Goal: Task Accomplishment & Management: Manage account settings

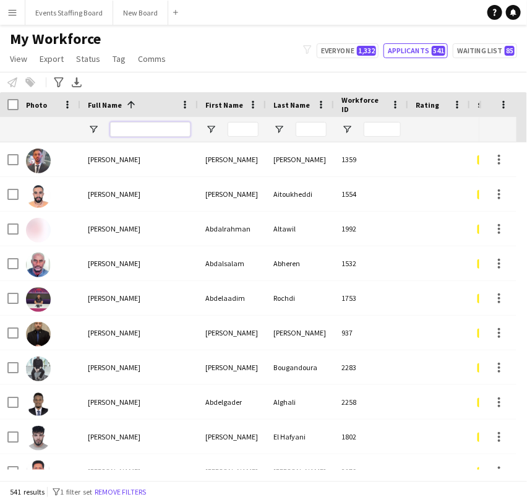
click at [145, 128] on input "Full Name Filter Input" at bounding box center [150, 129] width 80 height 15
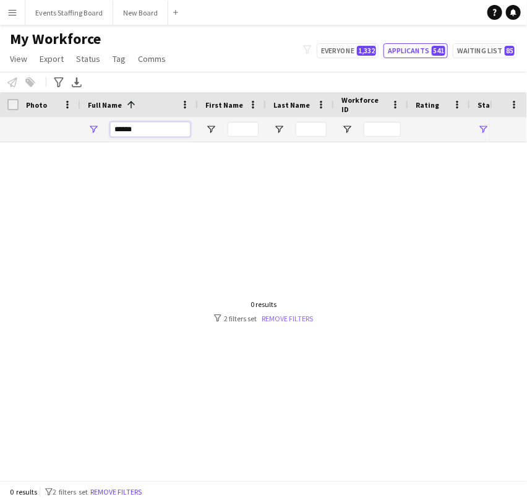
type input "******"
click at [278, 317] on link "Remove filters" at bounding box center [287, 318] width 51 height 9
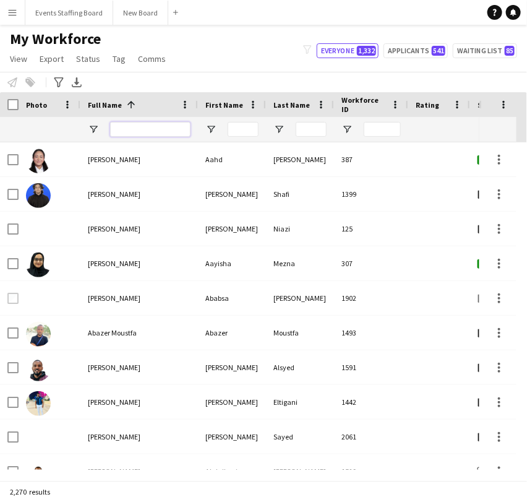
click at [133, 125] on input "Full Name Filter Input" at bounding box center [150, 129] width 80 height 15
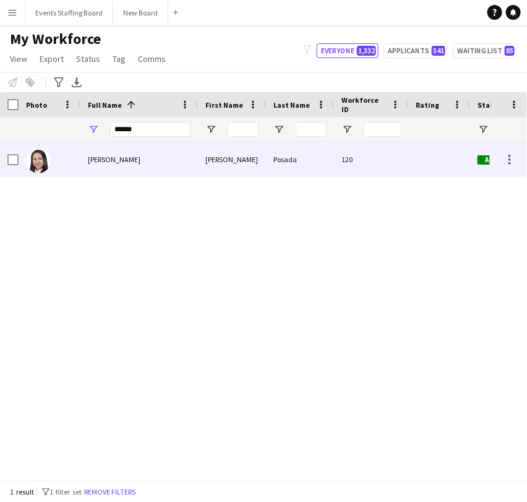
click at [105, 161] on span "Natalia Posada" at bounding box center [114, 159] width 53 height 9
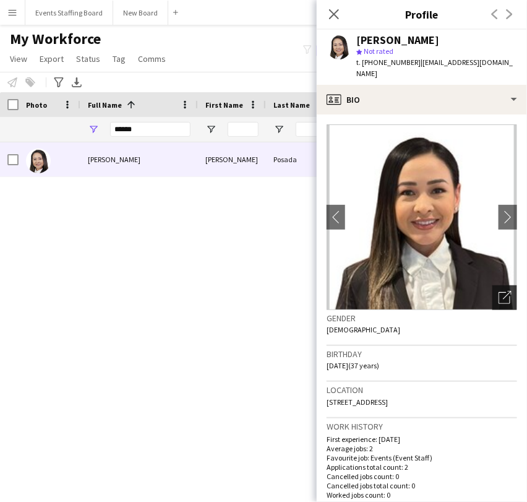
click at [499, 291] on icon "Open photos pop-in" at bounding box center [505, 297] width 13 height 13
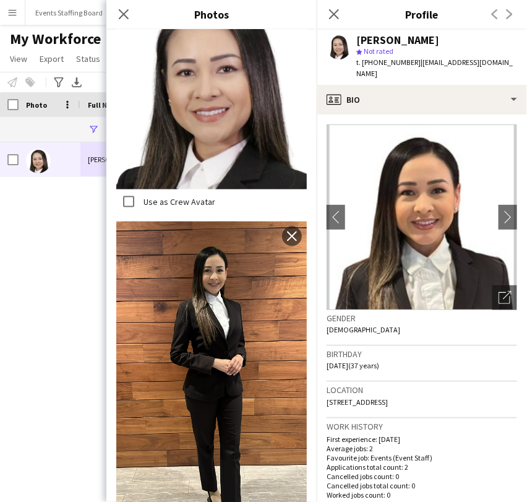
scroll to position [412, 0]
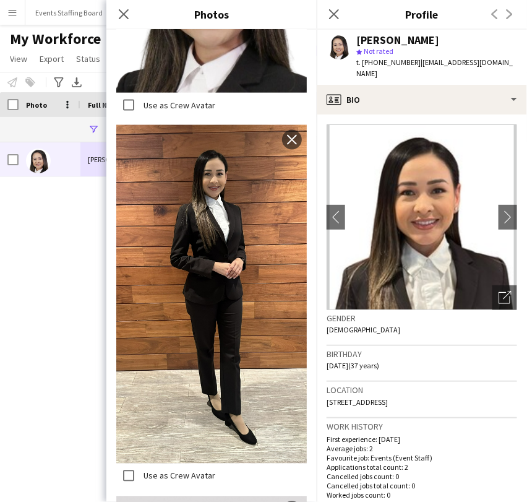
click at [114, 283] on div "Avatar Photos Upload new image Use as Crew Avatar close Use as Crew Avatar clos…" at bounding box center [211, 266] width 210 height 472
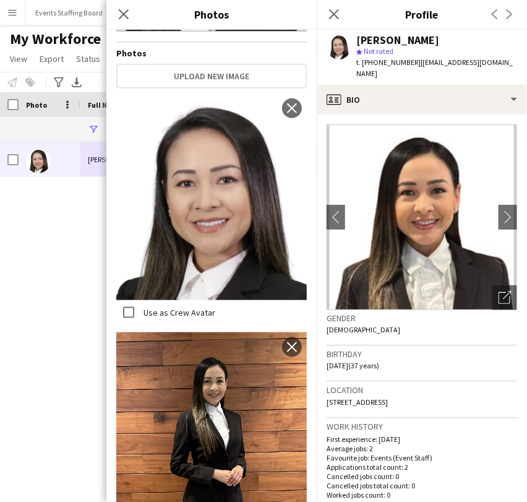
scroll to position [0, 0]
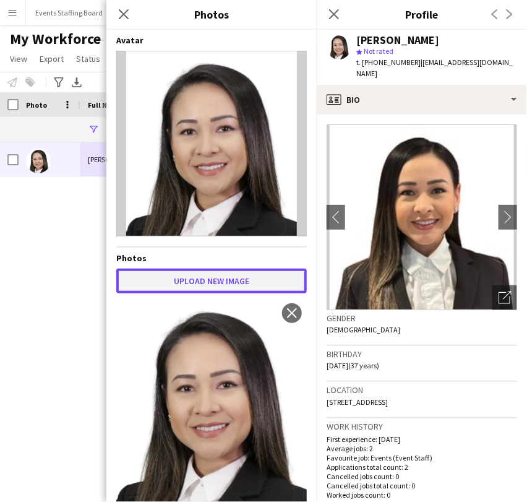
click at [183, 275] on button "Upload new image" at bounding box center [211, 280] width 191 height 25
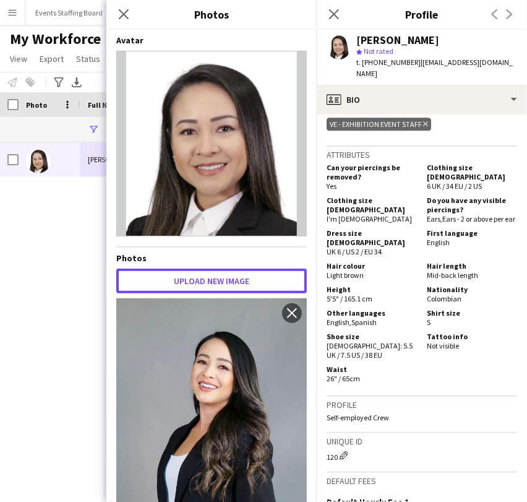
scroll to position [962, 0]
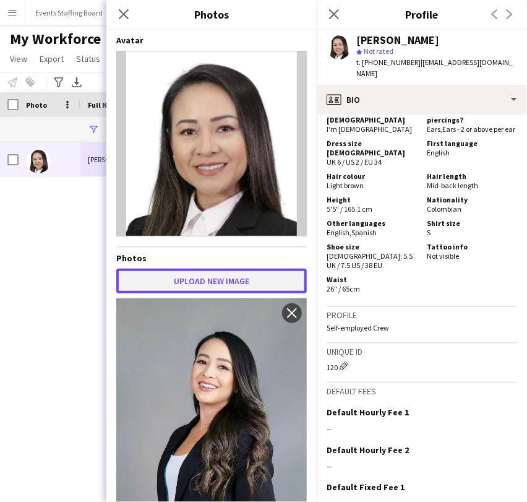
click at [187, 279] on button "Upload new image" at bounding box center [211, 280] width 191 height 25
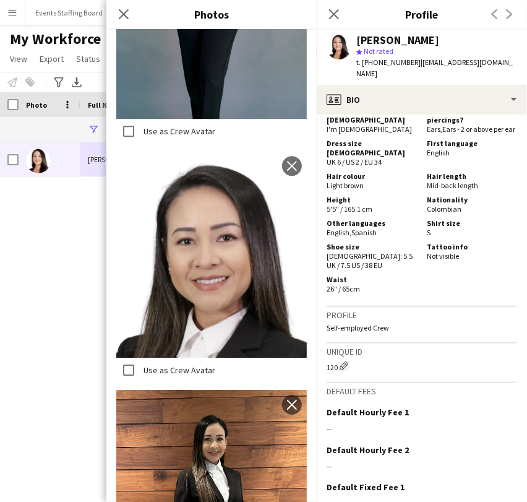
scroll to position [2130, 0]
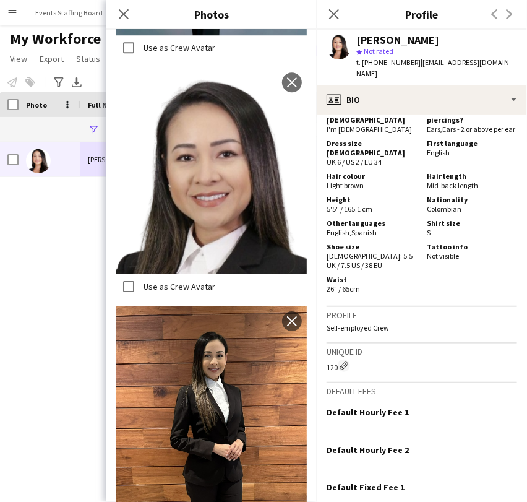
click at [54, 320] on div "Natalia Posada Natalia Posada 120 Active Doha" at bounding box center [245, 305] width 490 height 327
click at [329, 12] on icon "Close pop-in" at bounding box center [334, 14] width 12 height 12
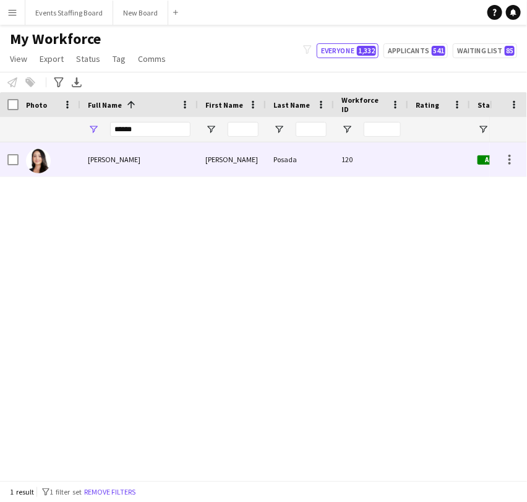
click at [91, 163] on span "Natalia Posada" at bounding box center [114, 159] width 53 height 9
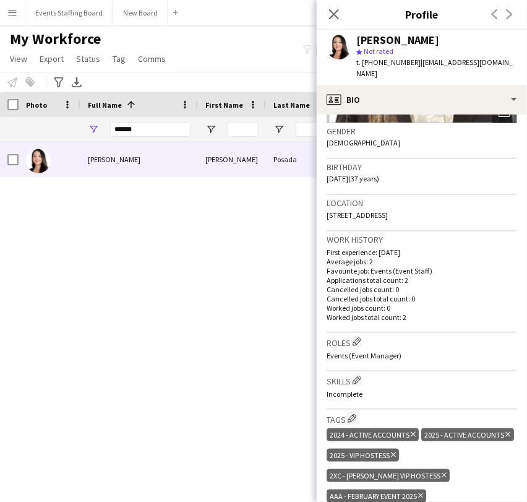
scroll to position [275, 0]
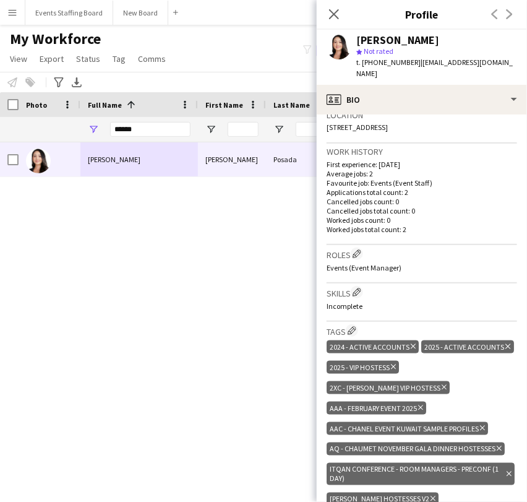
click at [195, 308] on div "Natalia Posada Natalia Posada 120 Active Doha" at bounding box center [245, 305] width 490 height 327
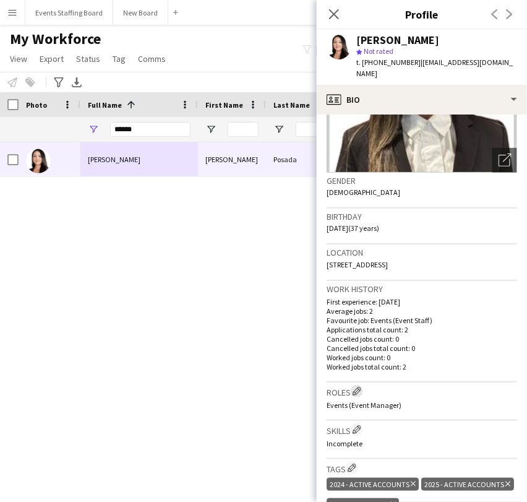
click at [356, 387] on app-icon "Edit crew company roles" at bounding box center [357, 391] width 9 height 9
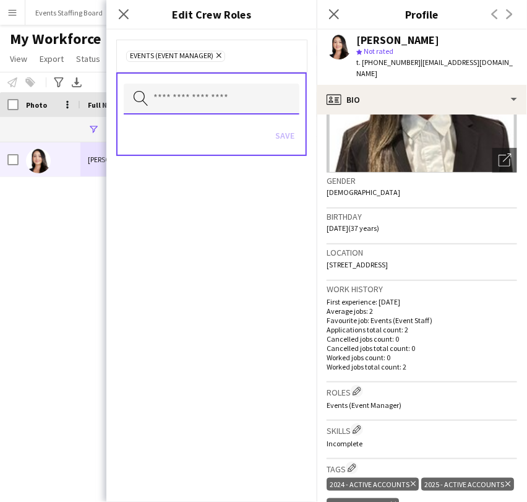
click at [186, 98] on input "text" at bounding box center [212, 99] width 176 height 31
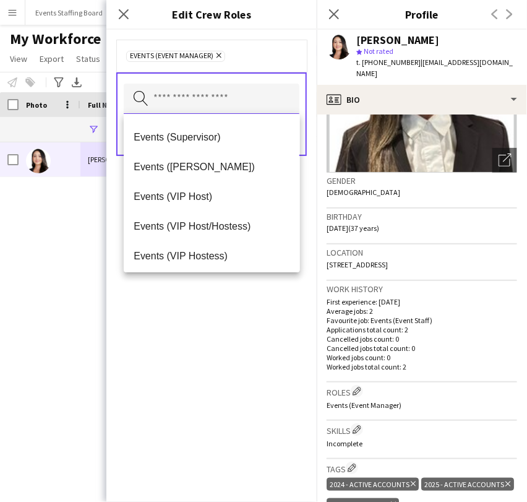
scroll to position [356, 0]
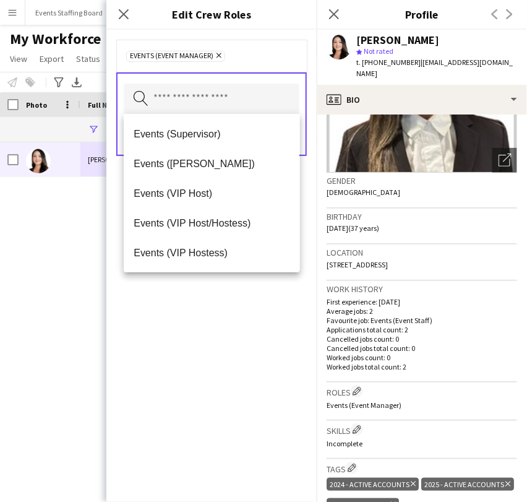
click at [208, 346] on div "Events (Event Manager) Remove Search by role type Save" at bounding box center [211, 266] width 210 height 472
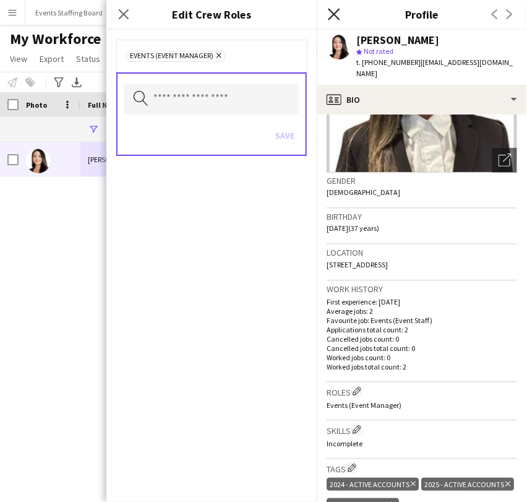
click at [338, 12] on icon "Close pop-in" at bounding box center [334, 14] width 12 height 12
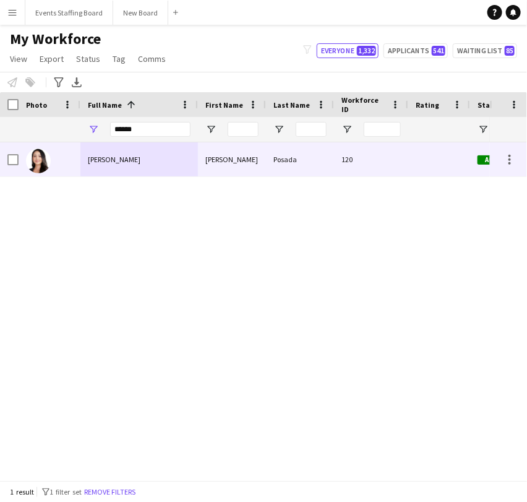
click at [40, 161] on img at bounding box center [38, 160] width 25 height 25
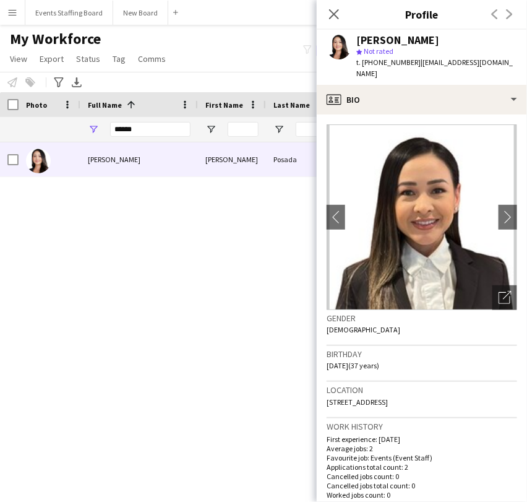
click at [500, 184] on img at bounding box center [422, 217] width 191 height 186
click at [499, 210] on app-icon "chevron-right" at bounding box center [508, 216] width 19 height 13
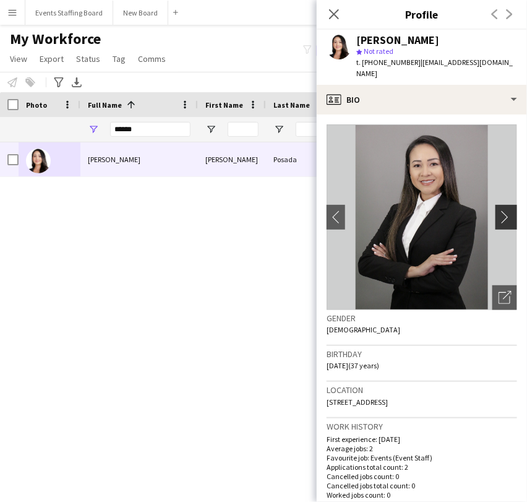
click at [499, 210] on app-icon "chevron-right" at bounding box center [508, 216] width 19 height 13
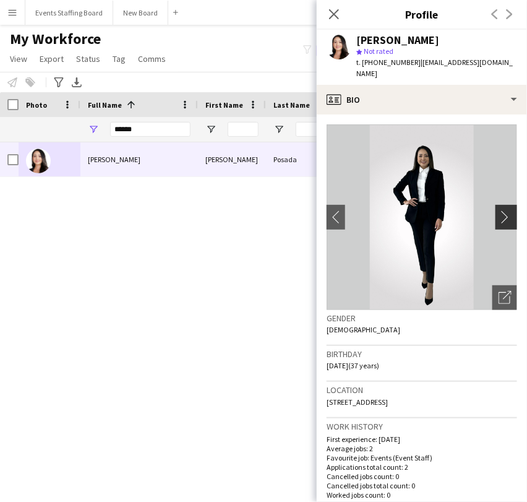
click at [499, 210] on app-icon "chevron-right" at bounding box center [508, 216] width 19 height 13
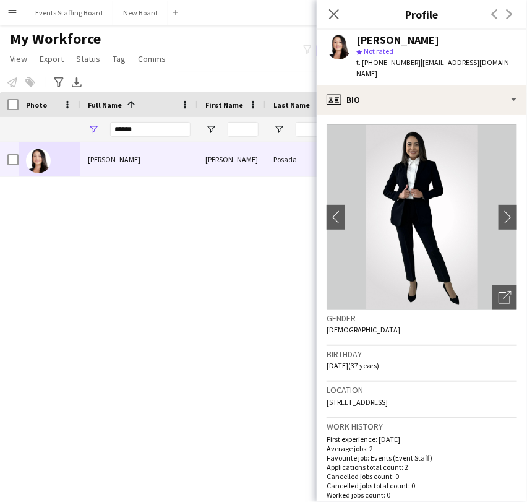
click at [226, 286] on div "Natalia Posada Natalia Posada 120 Active Doha" at bounding box center [245, 305] width 490 height 327
click at [337, 8] on icon "Close pop-in" at bounding box center [334, 14] width 12 height 12
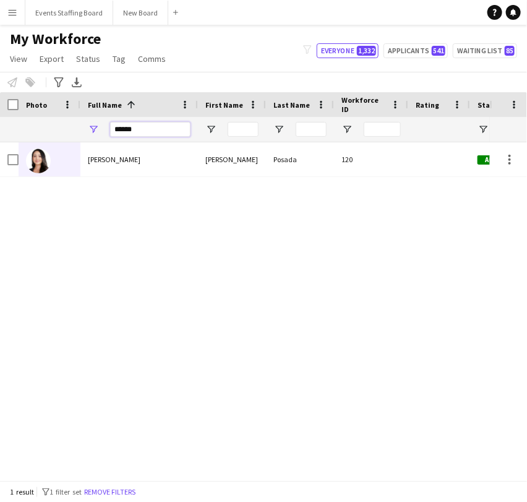
click at [119, 130] on input "******" at bounding box center [150, 129] width 80 height 15
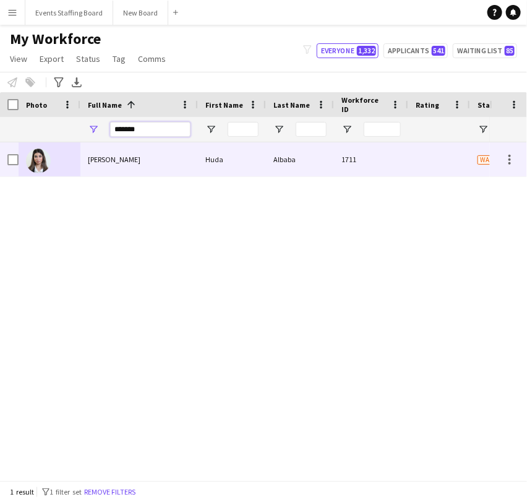
type input "*******"
click at [84, 165] on div "[PERSON_NAME]" at bounding box center [139, 159] width 118 height 34
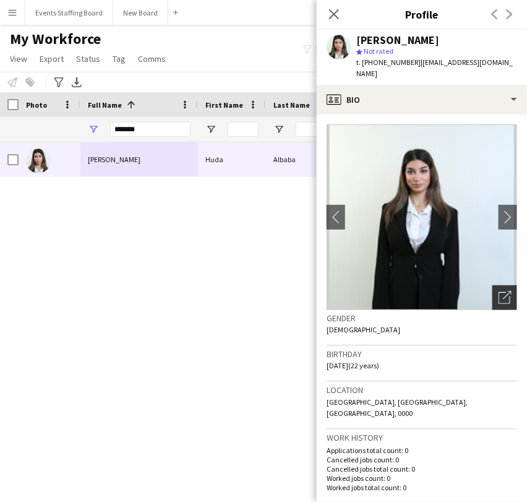
click at [500, 285] on div "Open photos pop-in" at bounding box center [504, 297] width 25 height 25
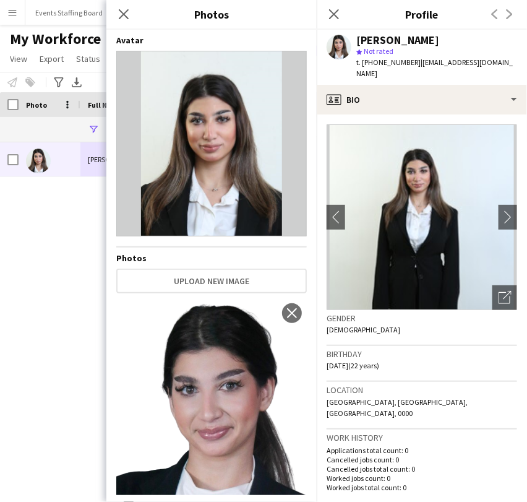
click at [29, 312] on div "[PERSON_NAME] [PERSON_NAME] 1711 Waiting list [GEOGRAPHIC_DATA]" at bounding box center [245, 305] width 490 height 327
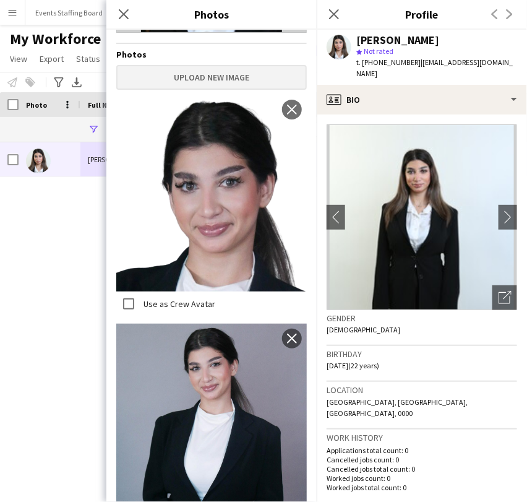
scroll to position [0, 0]
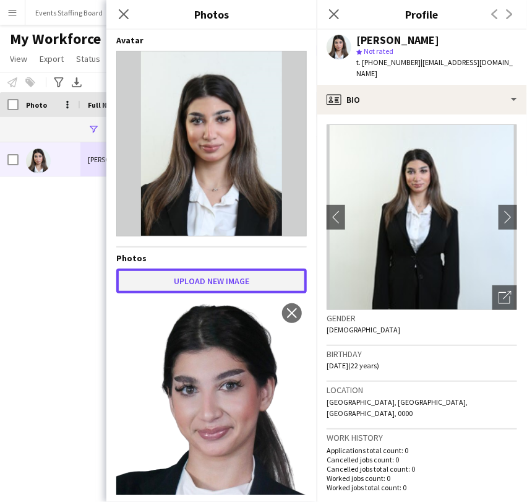
click at [185, 278] on button "Upload new image" at bounding box center [211, 280] width 191 height 25
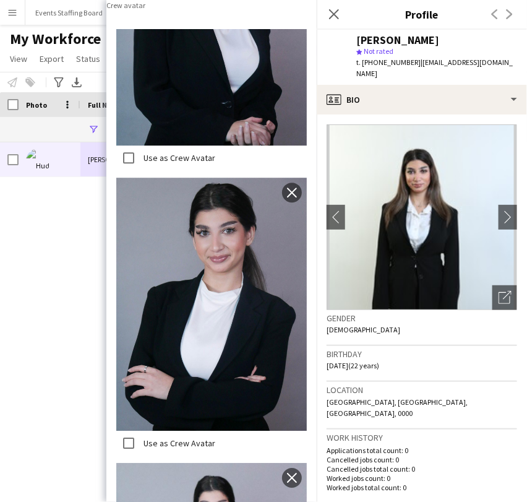
scroll to position [1168, 0]
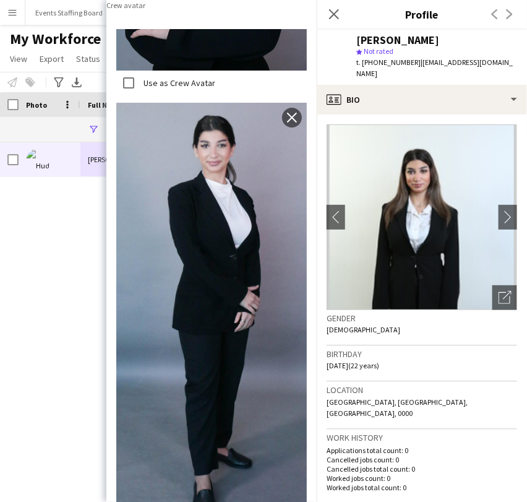
click at [84, 346] on div "[PERSON_NAME] [PERSON_NAME] 1711 Waiting list [GEOGRAPHIC_DATA]" at bounding box center [245, 305] width 490 height 327
click at [337, 9] on icon "Close pop-in" at bounding box center [334, 14] width 12 height 12
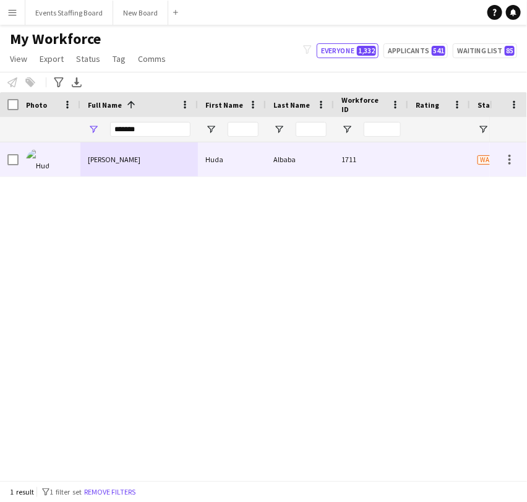
click at [84, 144] on div "[PERSON_NAME]" at bounding box center [139, 159] width 118 height 34
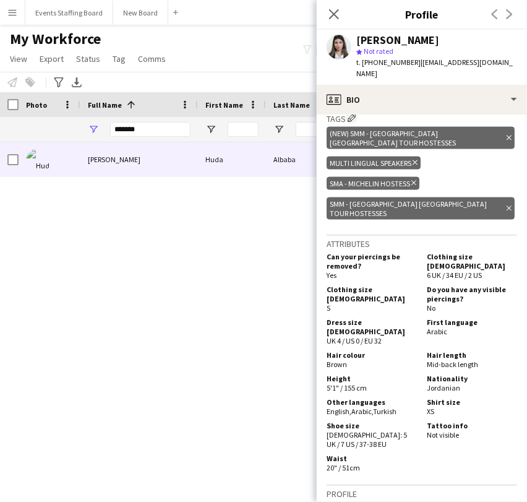
scroll to position [718, 0]
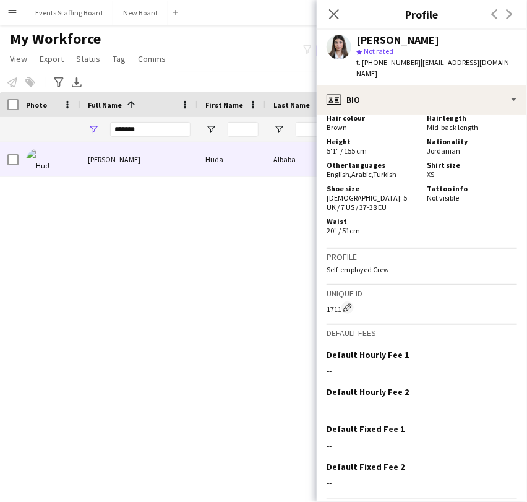
click at [192, 303] on div "[PERSON_NAME] [PERSON_NAME] 1711 Waiting list [GEOGRAPHIC_DATA]" at bounding box center [245, 305] width 490 height 327
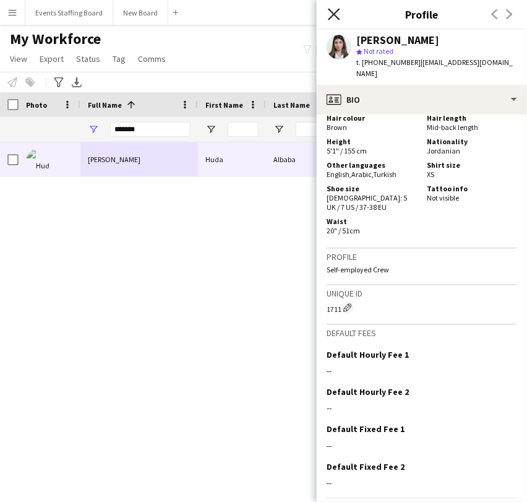
click at [335, 11] on icon "Close pop-in" at bounding box center [334, 14] width 12 height 12
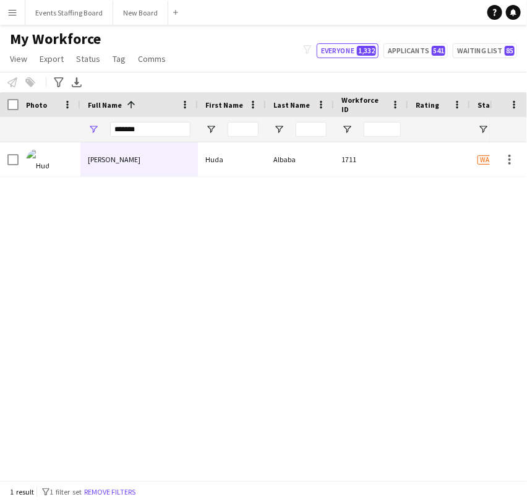
drag, startPoint x: 213, startPoint y: 312, endPoint x: 56, endPoint y: 74, distance: 285.5
click at [213, 312] on div "[PERSON_NAME] [PERSON_NAME] 1711 Waiting list [GEOGRAPHIC_DATA]" at bounding box center [245, 305] width 490 height 327
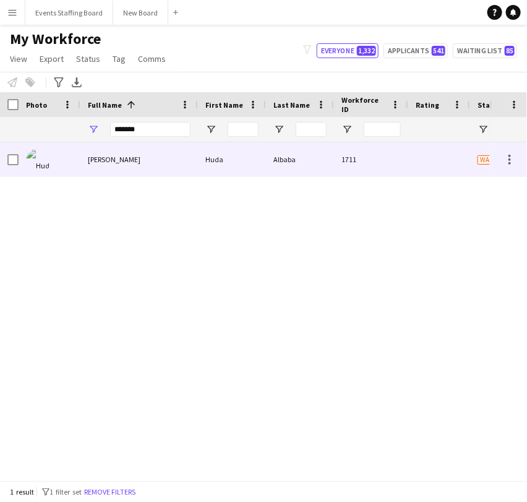
click at [75, 166] on div at bounding box center [50, 159] width 62 height 34
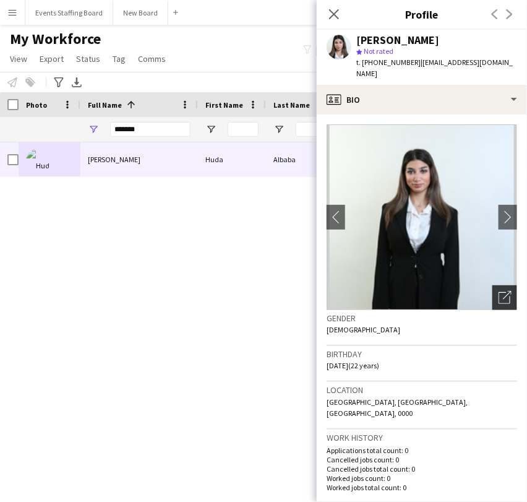
click at [499, 291] on icon "Open photos pop-in" at bounding box center [505, 297] width 13 height 13
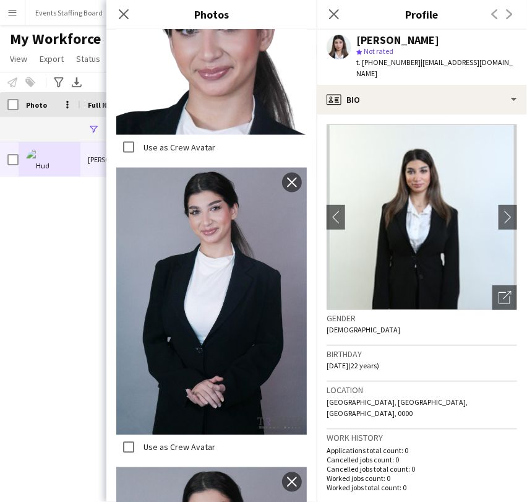
scroll to position [59, 0]
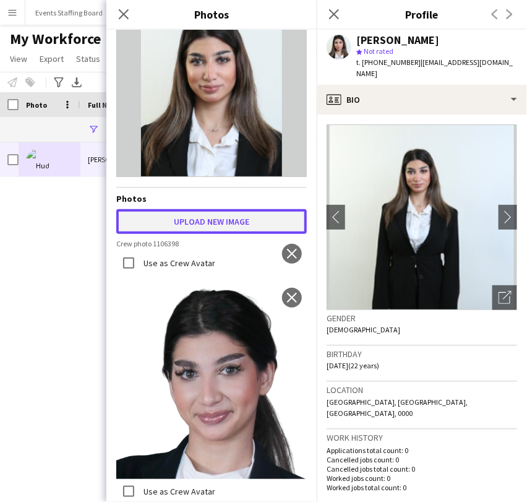
click at [202, 219] on button "Upload new image" at bounding box center [211, 221] width 191 height 25
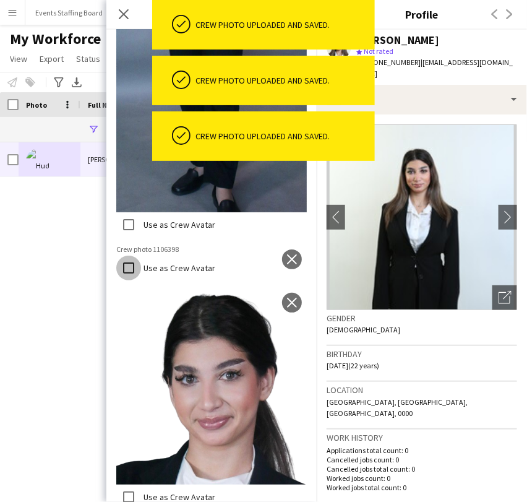
scroll to position [1100, 0]
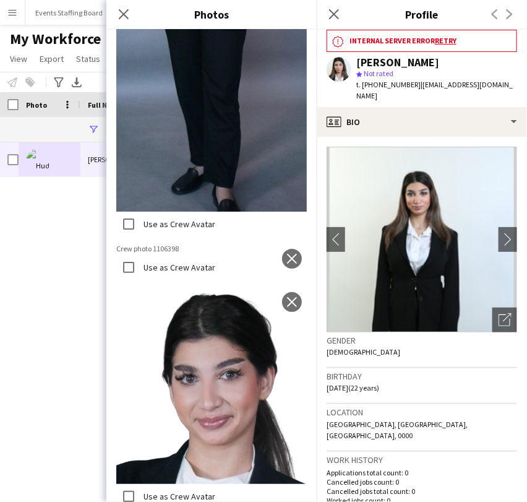
click at [294, 244] on img at bounding box center [211, 249] width 191 height 11
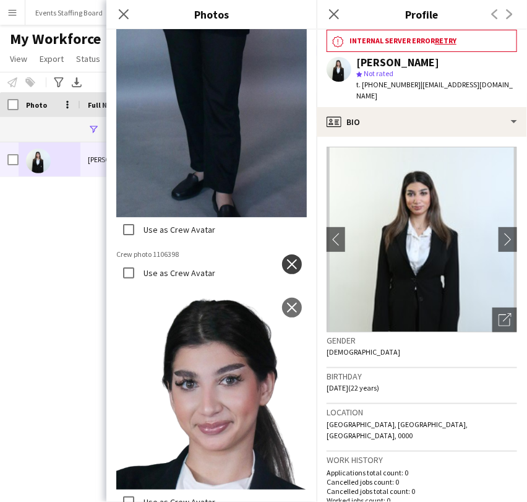
click at [288, 254] on button "close" at bounding box center [292, 264] width 20 height 20
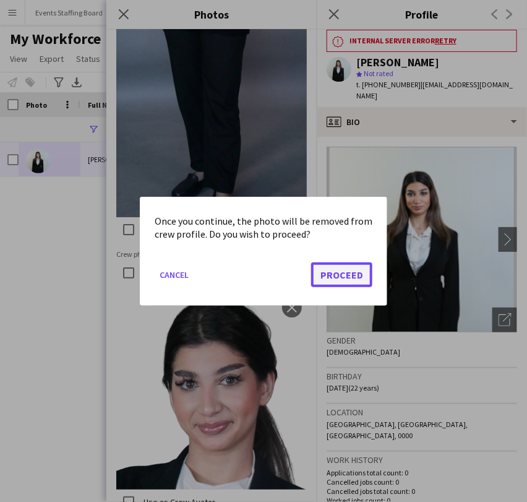
click at [329, 276] on button "Proceed" at bounding box center [341, 274] width 61 height 25
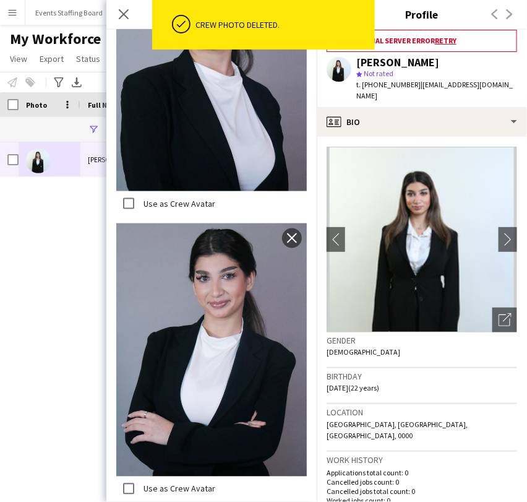
scroll to position [0, 0]
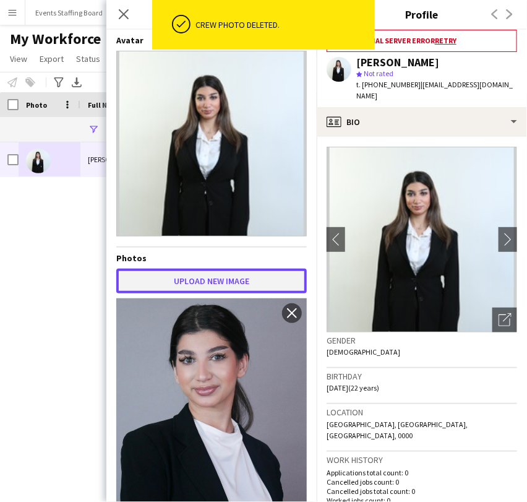
click at [210, 278] on button "Upload new image" at bounding box center [211, 280] width 191 height 25
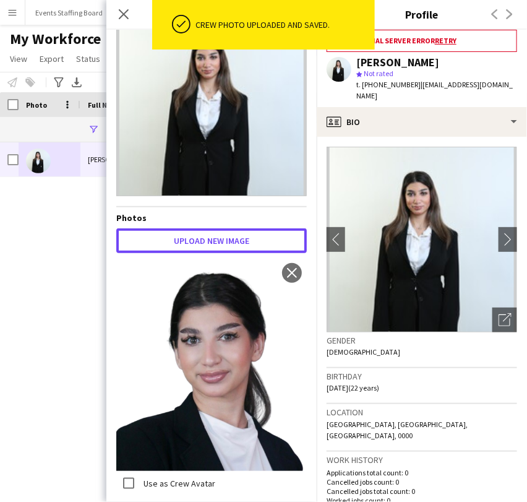
scroll to position [69, 0]
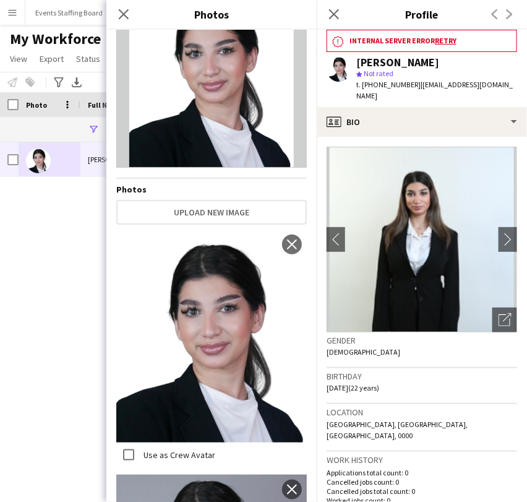
click at [41, 341] on div "[PERSON_NAME] [PERSON_NAME] 1711 Waiting list [GEOGRAPHIC_DATA]" at bounding box center [245, 305] width 490 height 327
click at [342, 11] on div "Close pop-in" at bounding box center [334, 14] width 35 height 28
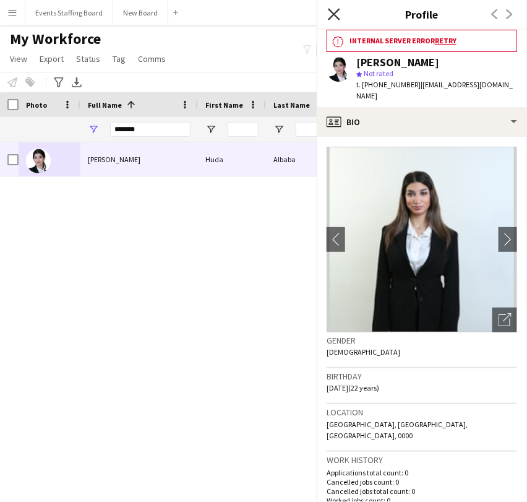
click at [337, 12] on icon at bounding box center [334, 14] width 12 height 12
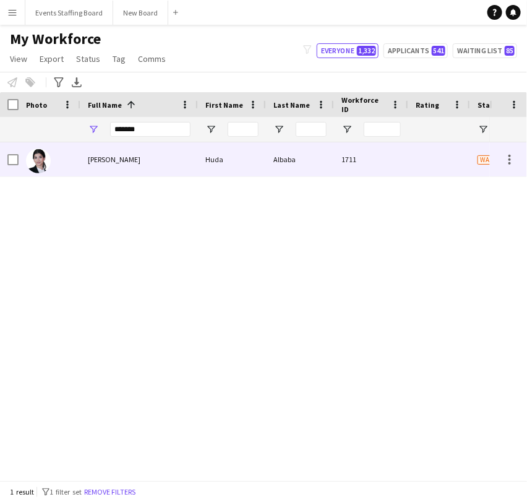
click at [80, 166] on div "[PERSON_NAME]" at bounding box center [139, 159] width 118 height 34
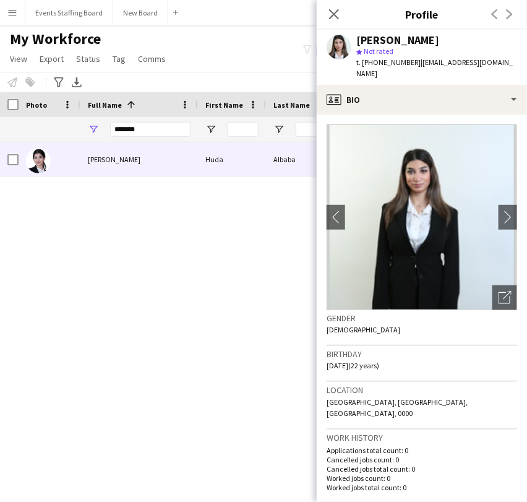
click at [153, 280] on div "[PERSON_NAME] [PERSON_NAME] 1711 Waiting list [GEOGRAPHIC_DATA]" at bounding box center [245, 305] width 490 height 327
click at [338, 8] on app-icon "Close pop-in" at bounding box center [334, 15] width 18 height 18
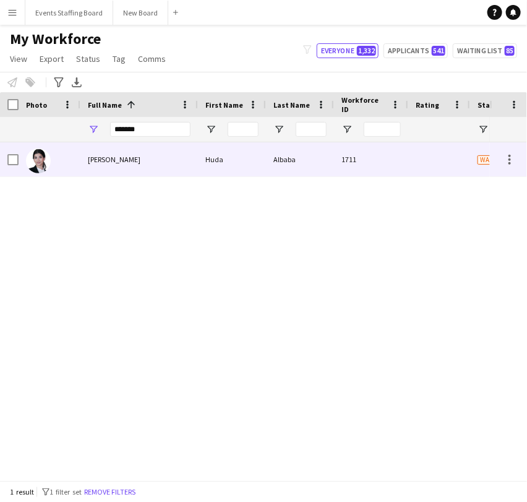
click at [41, 151] on img at bounding box center [38, 160] width 25 height 25
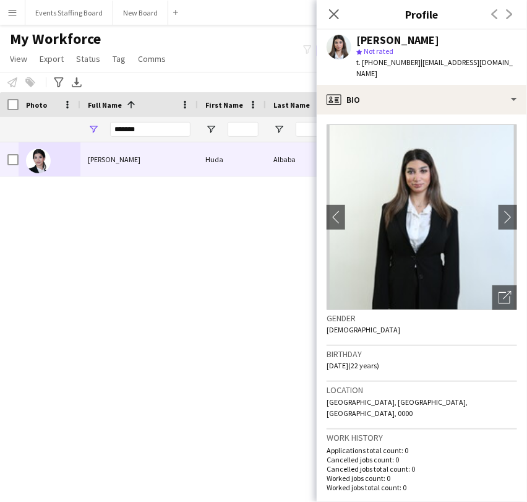
click at [334, 6] on div "Close pop-in" at bounding box center [334, 14] width 35 height 28
click at [334, 12] on icon "Close pop-in" at bounding box center [334, 14] width 12 height 12
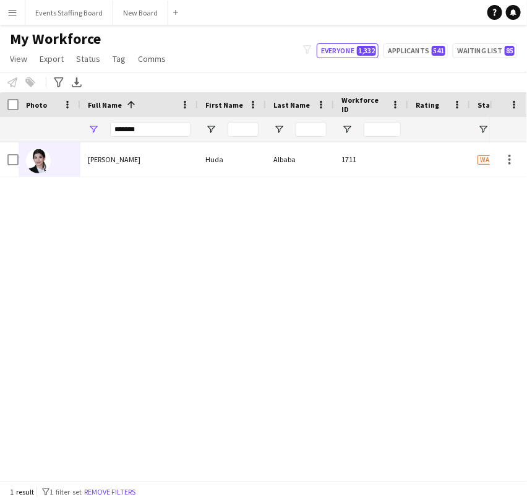
click at [234, 226] on div "[PERSON_NAME] [PERSON_NAME] 1711 Waiting list [GEOGRAPHIC_DATA]" at bounding box center [245, 305] width 490 height 327
click at [131, 125] on input "*******" at bounding box center [150, 129] width 80 height 15
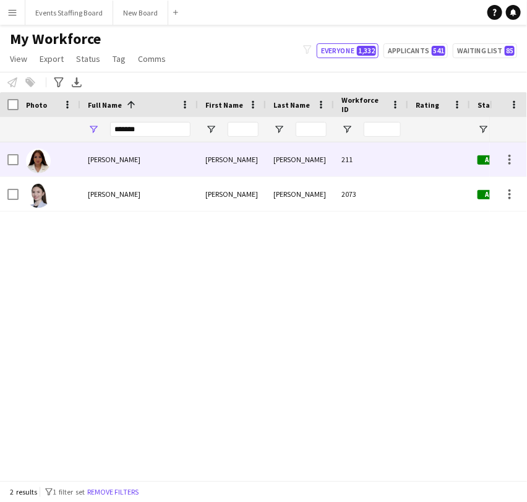
click at [140, 159] on span "Adelina Sattarova" at bounding box center [114, 159] width 53 height 9
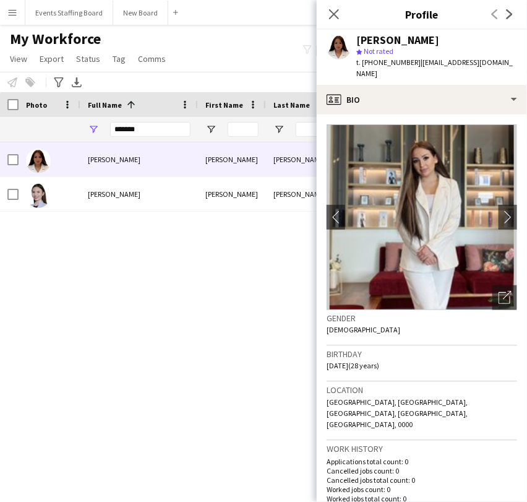
drag, startPoint x: 487, startPoint y: 291, endPoint x: 476, endPoint y: 289, distance: 11.3
click at [492, 291] on div "Open photos pop-in" at bounding box center [504, 297] width 25 height 25
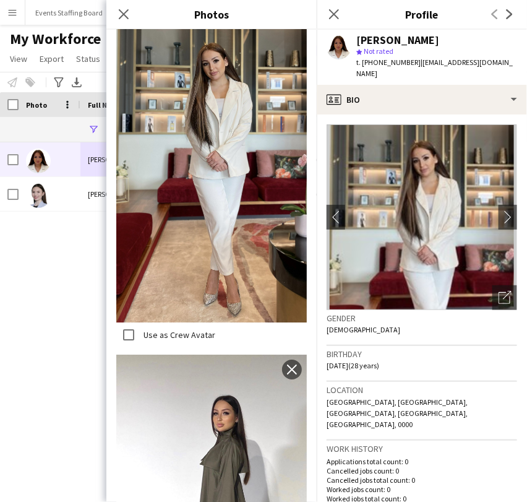
scroll to position [1020, 0]
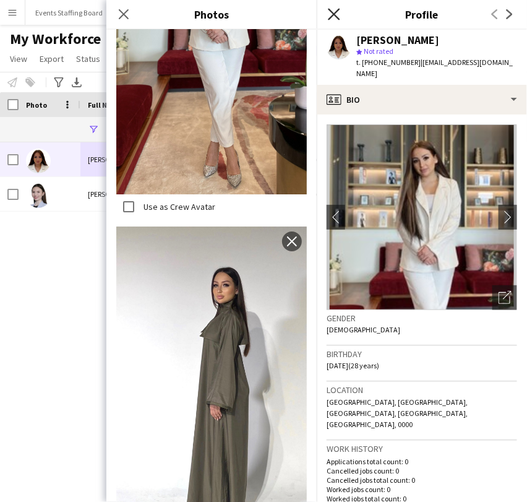
click at [331, 11] on icon at bounding box center [334, 14] width 12 height 12
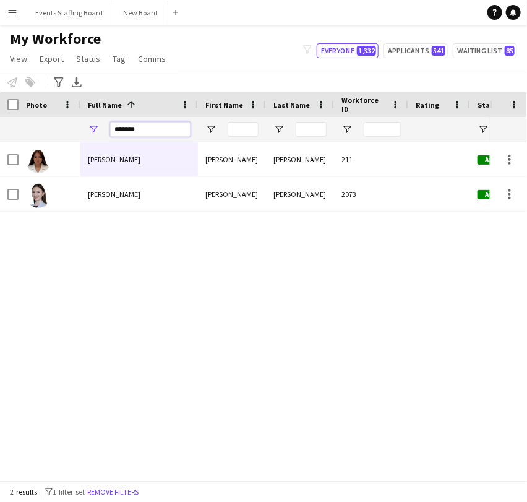
click at [138, 124] on input "*******" at bounding box center [150, 129] width 80 height 15
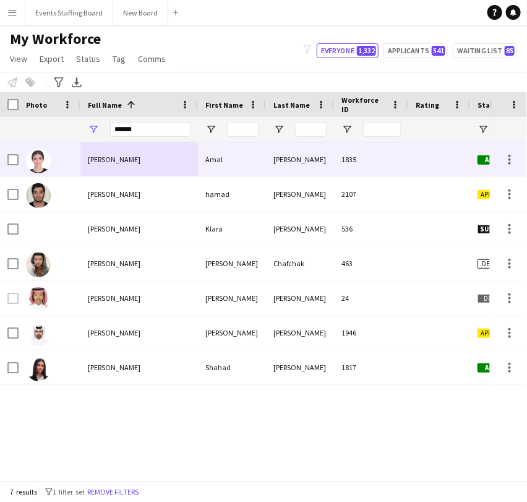
click at [92, 150] on div "Amal Nasser" at bounding box center [139, 159] width 118 height 34
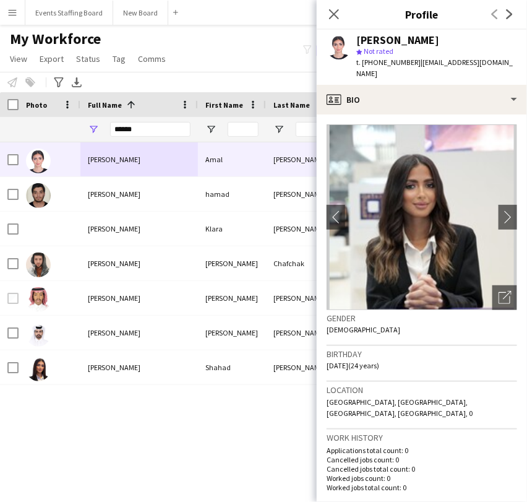
click at [44, 413] on div "Amal Nasser Amal Nasser 1835 Active Doha hamad nasser hamad nasser 2107 Applica…" at bounding box center [245, 305] width 490 height 327
click at [494, 285] on div "Open photos pop-in" at bounding box center [504, 297] width 25 height 25
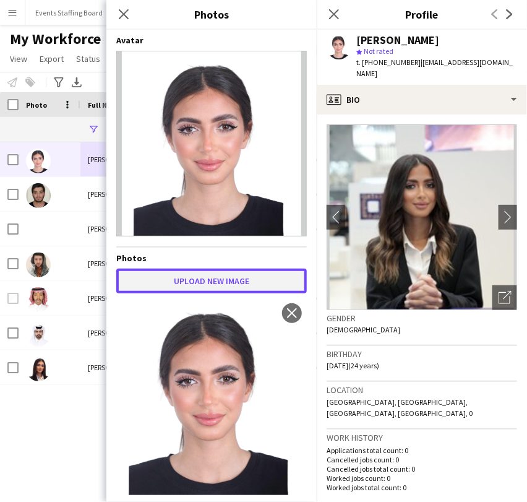
click at [207, 277] on button "Upload new image" at bounding box center [211, 280] width 191 height 25
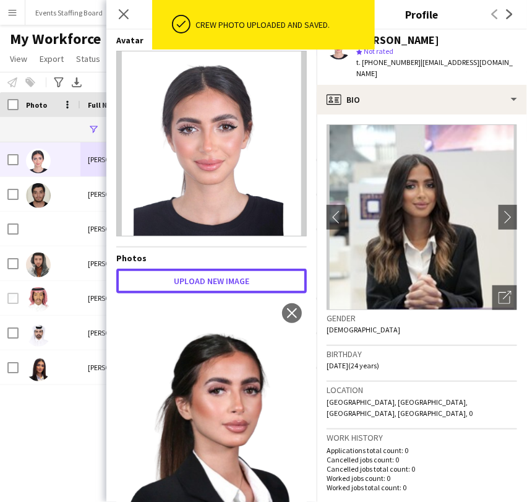
scroll to position [137, 0]
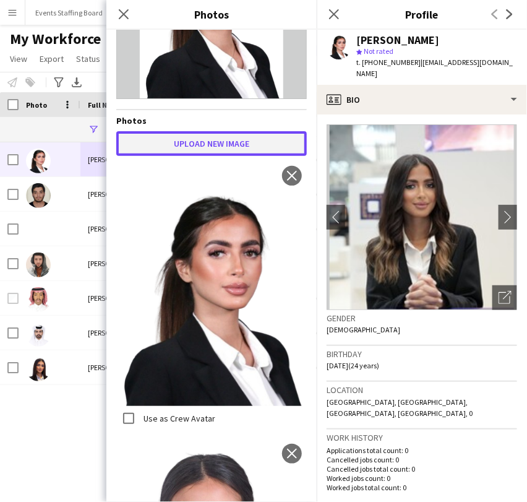
click at [199, 136] on button "Upload new image" at bounding box center [211, 143] width 191 height 25
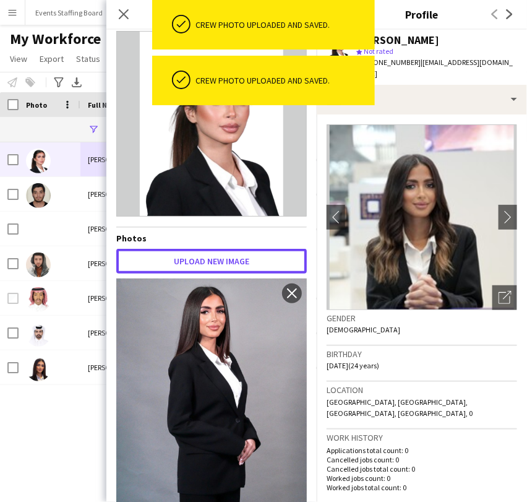
scroll to position [0, 0]
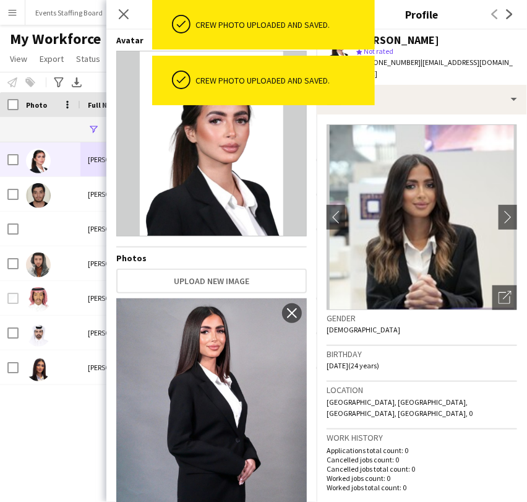
click at [56, 457] on div "Amal Nasser Amal Nasser 1835 Active Doha hamad nasser hamad nasser 2107 Applica…" at bounding box center [245, 305] width 490 height 327
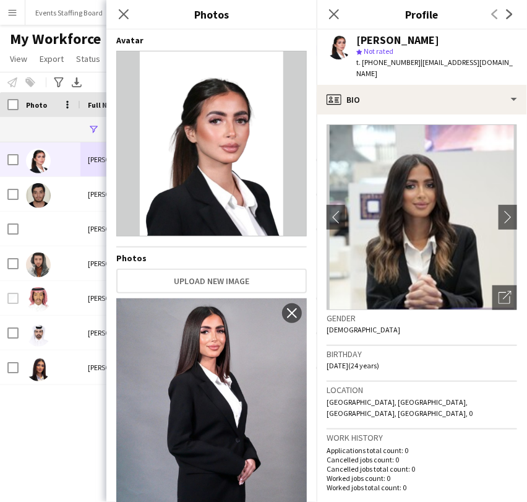
click at [329, 15] on icon "Close pop-in" at bounding box center [334, 14] width 10 height 10
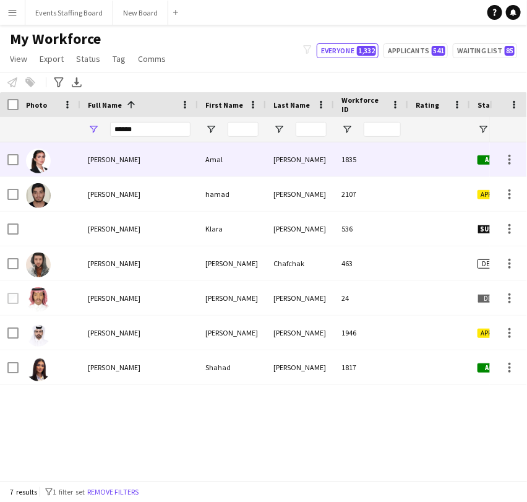
click at [87, 152] on div "Amal Nasser" at bounding box center [139, 159] width 118 height 34
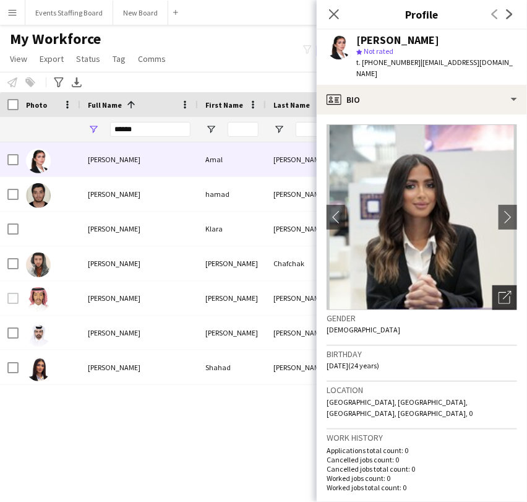
click at [500, 291] on icon "Open photos pop-in" at bounding box center [505, 297] width 13 height 13
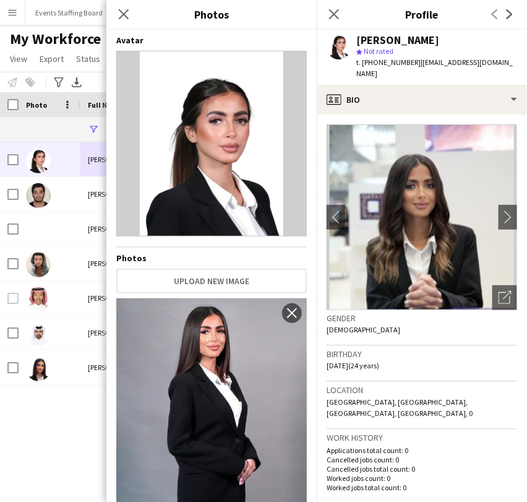
click at [331, 10] on icon "Close pop-in" at bounding box center [334, 14] width 10 height 10
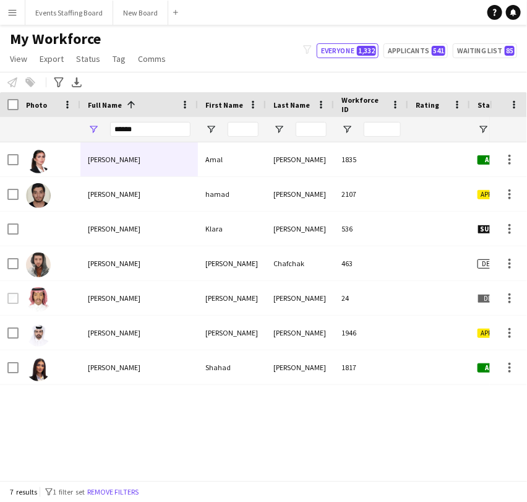
click at [192, 40] on div "My Workforce View Views Default view Alexandra View April Live Force Tracking S…" at bounding box center [263, 51] width 527 height 42
click at [144, 133] on input "******" at bounding box center [150, 129] width 80 height 15
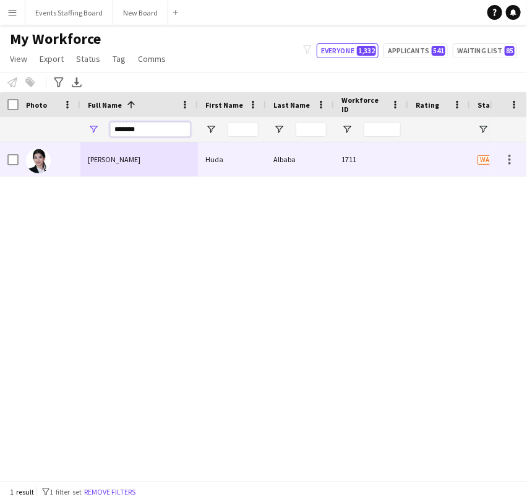
type input "*******"
click at [101, 163] on span "[PERSON_NAME]" at bounding box center [114, 159] width 53 height 9
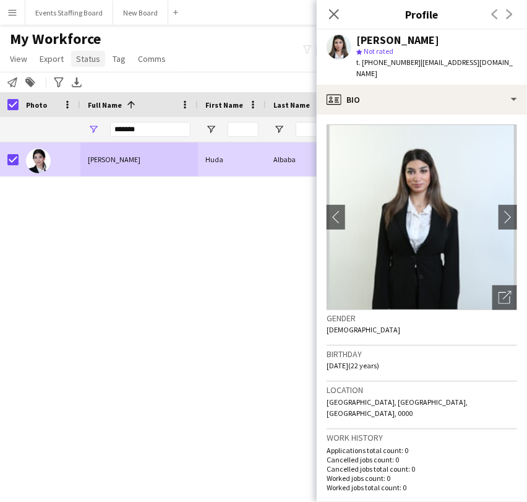
click at [88, 56] on span "Status" at bounding box center [88, 58] width 24 height 11
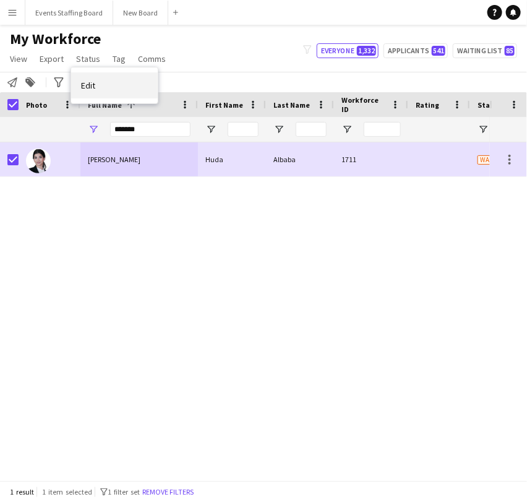
click at [89, 86] on span "Edit" at bounding box center [88, 85] width 14 height 11
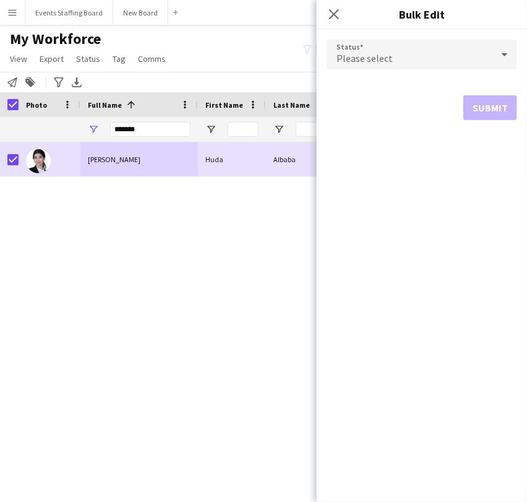
click at [387, 56] on span "Please select" at bounding box center [365, 58] width 56 height 12
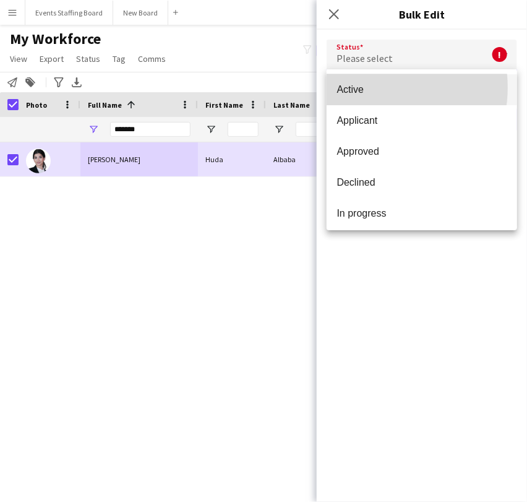
drag, startPoint x: 370, startPoint y: 87, endPoint x: 397, endPoint y: 95, distance: 27.8
click at [370, 87] on span "Active" at bounding box center [422, 90] width 171 height 12
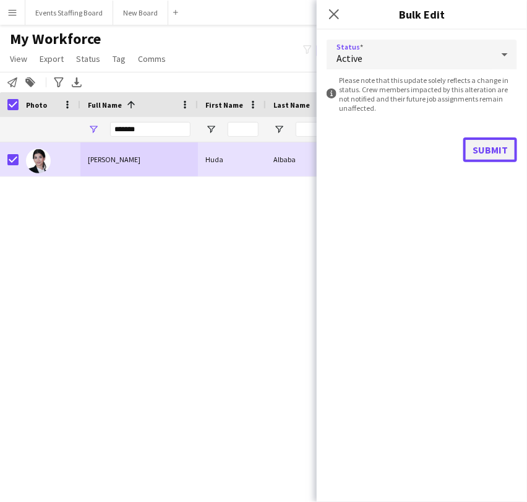
click at [490, 148] on button "Submit" at bounding box center [490, 149] width 54 height 25
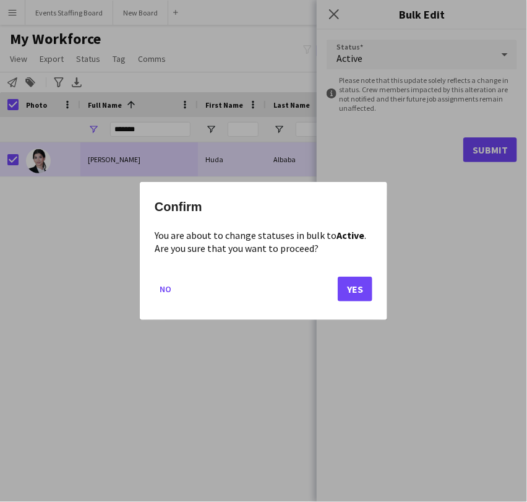
click at [373, 282] on div "Confirm You are about to change statuses in bulk to Active . Are you sure that …" at bounding box center [263, 251] width 247 height 138
click at [354, 290] on button "Yes" at bounding box center [355, 289] width 35 height 25
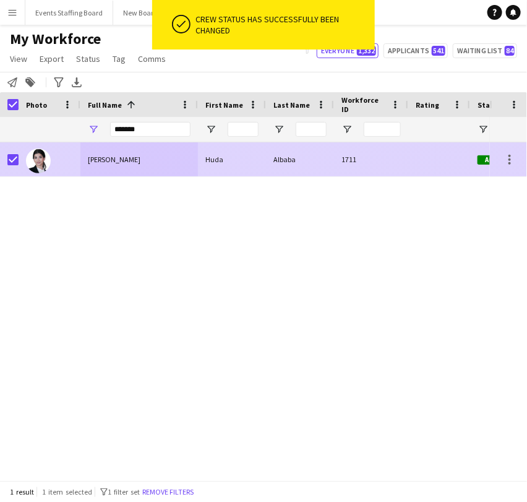
click at [138, 148] on div "[PERSON_NAME]" at bounding box center [139, 159] width 118 height 34
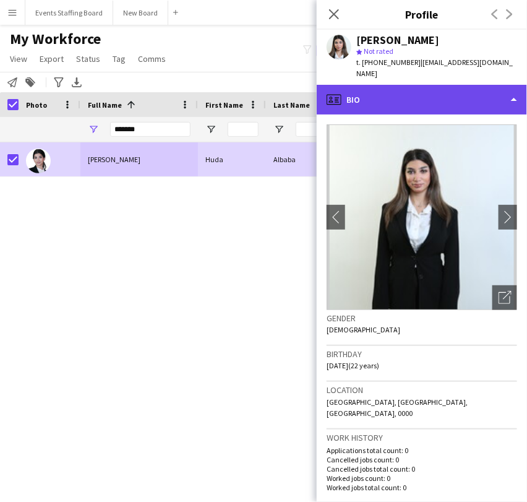
click at [356, 90] on div "profile Bio" at bounding box center [422, 100] width 210 height 30
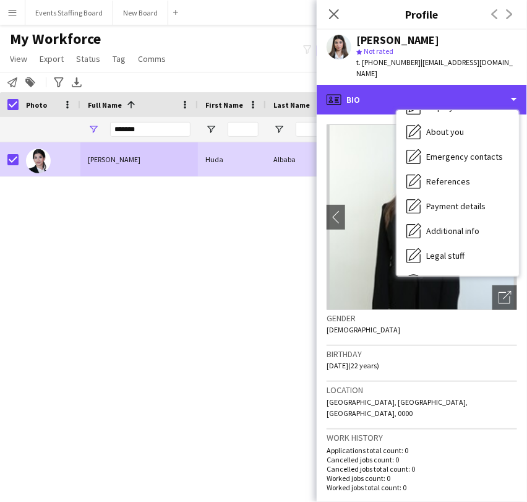
scroll to position [116, 0]
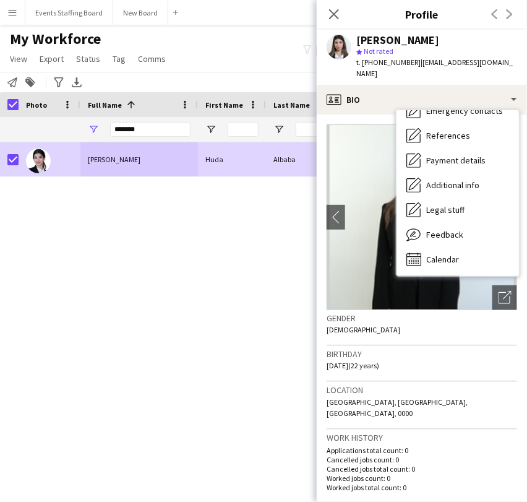
click at [411, 483] on p "Worked jobs total count: 0" at bounding box center [422, 487] width 191 height 9
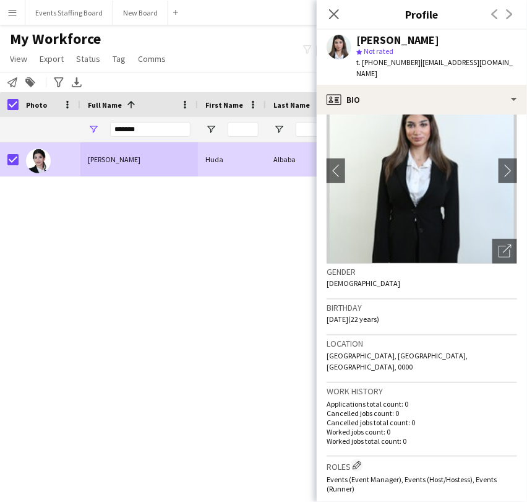
scroll to position [0, 0]
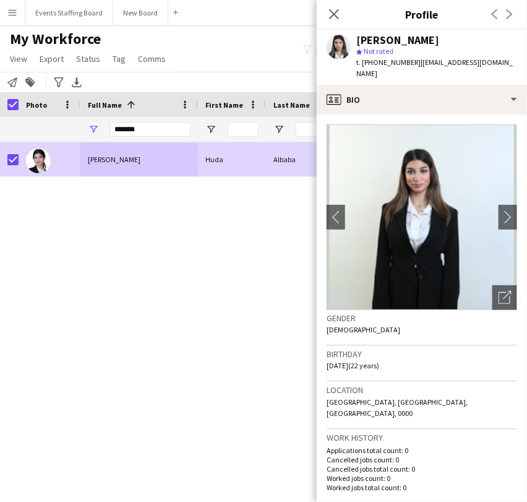
click at [79, 387] on div "Huda Albaba Huda Albaba 1711 Active Doha" at bounding box center [245, 305] width 490 height 327
